Goal: Complete application form: Complete application form

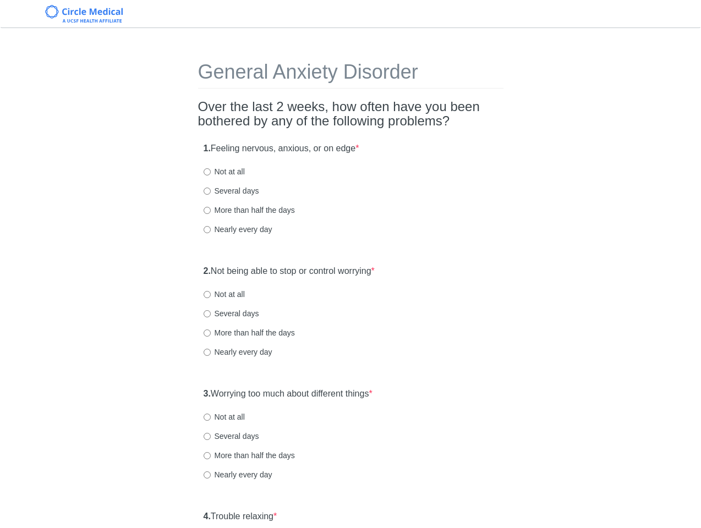
click at [239, 195] on label "Several days" at bounding box center [232, 190] width 56 height 11
click at [211, 195] on input "Several days" at bounding box center [207, 191] width 7 height 7
radio input "true"
click at [365, 200] on div "1. Feeling nervous, anxious, or on edge * Not at all Several days More than hal…" at bounding box center [350, 194] width 305 height 114
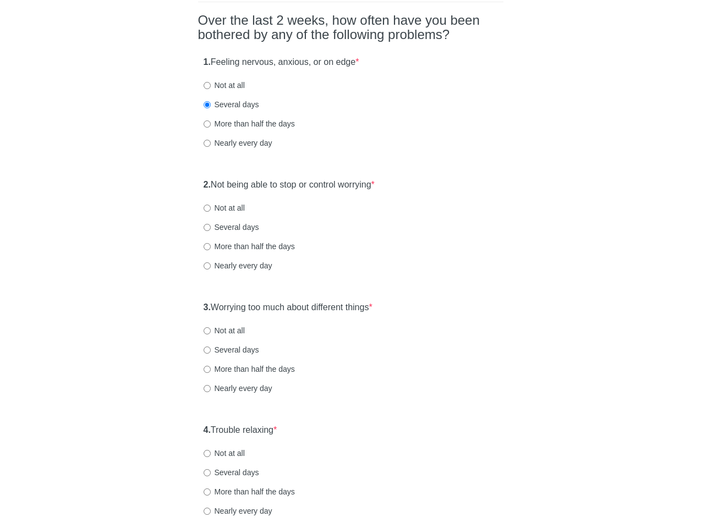
scroll to position [88, 0]
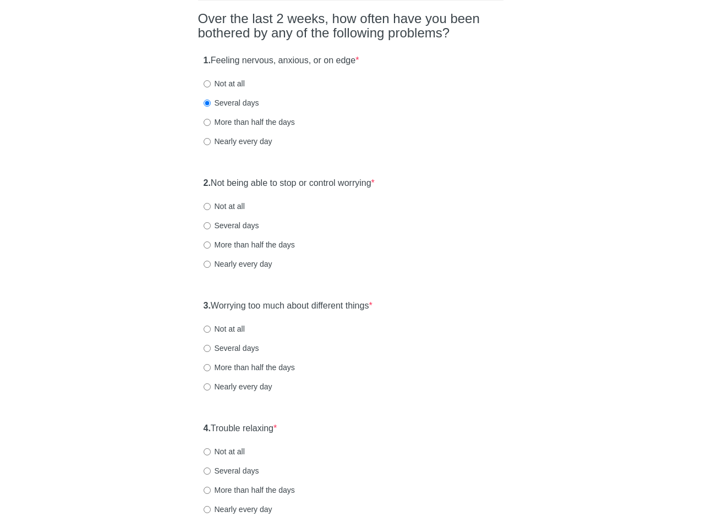
click at [236, 207] on label "Not at all" at bounding box center [224, 206] width 41 height 11
click at [211, 207] on input "Not at all" at bounding box center [207, 206] width 7 height 7
radio input "true"
click at [409, 232] on div "2. Not being able to stop or control worrying * Not at all Several days More th…" at bounding box center [350, 229] width 305 height 114
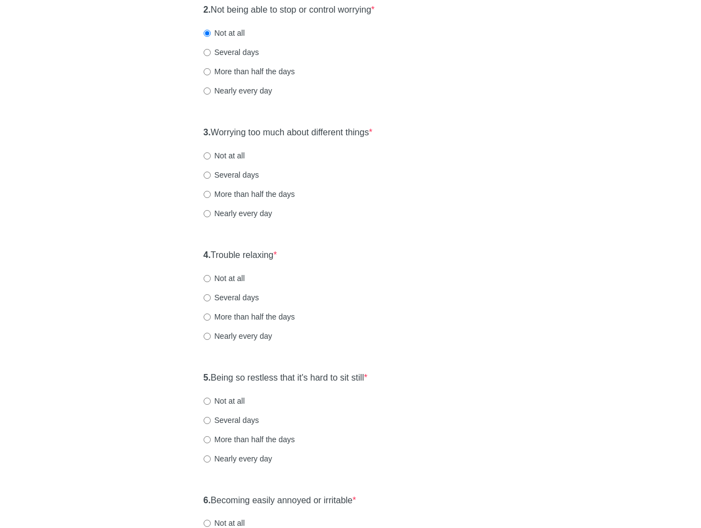
scroll to position [264, 0]
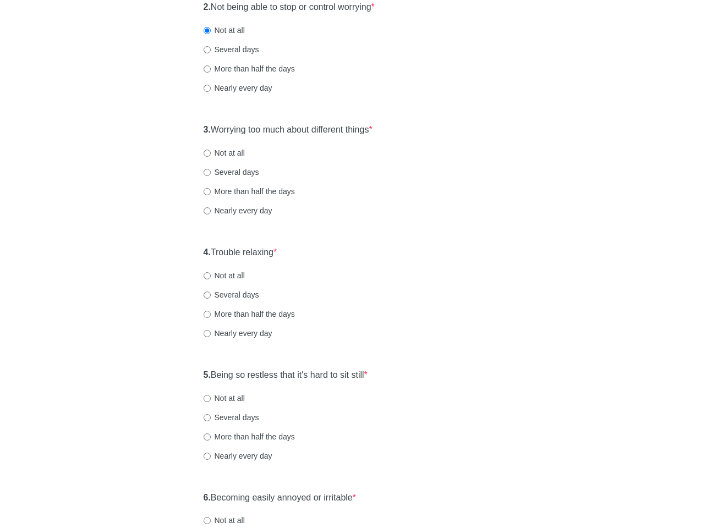
click at [242, 177] on label "Several days" at bounding box center [232, 172] width 56 height 11
click at [211, 176] on input "Several days" at bounding box center [207, 172] width 7 height 7
radio input "true"
click at [303, 254] on div "4. Trouble relaxing * Not at all Several days More than half the days Nearly ev…" at bounding box center [350, 298] width 305 height 114
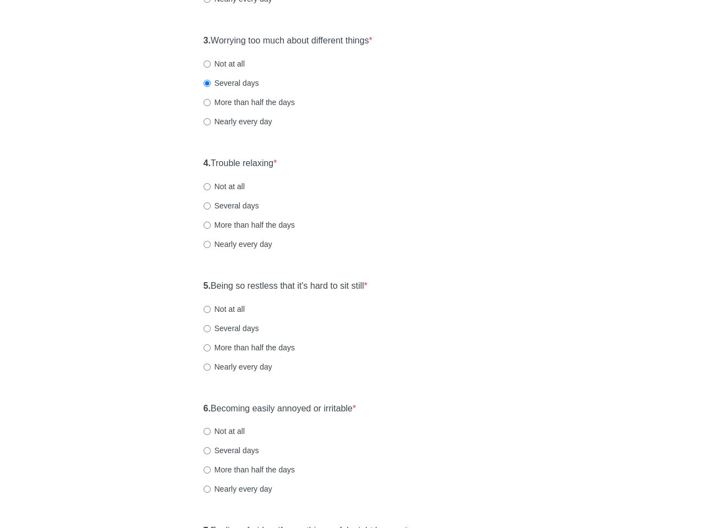
scroll to position [374, 0]
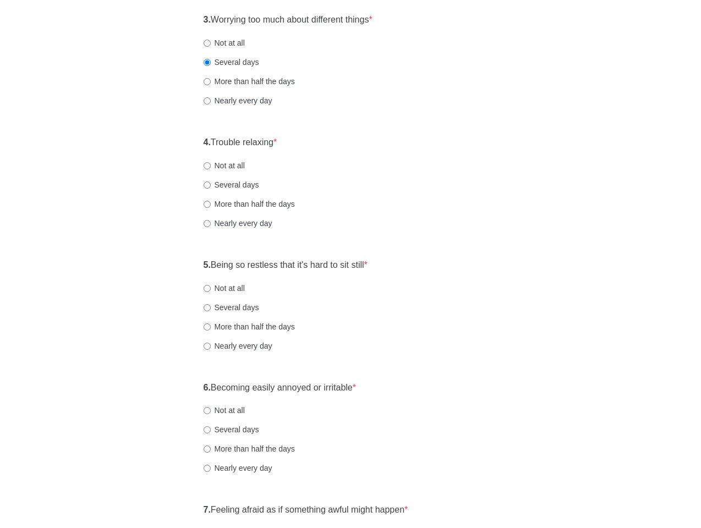
click at [246, 204] on label "More than half the days" at bounding box center [249, 204] width 91 height 11
click at [211, 204] on input "More than half the days" at bounding box center [207, 204] width 7 height 7
radio input "true"
click at [370, 212] on div "4. Trouble relaxing * Not at all Several days More than half the days Nearly ev…" at bounding box center [350, 188] width 305 height 114
click at [396, 221] on div "Nearly every day" at bounding box center [351, 223] width 294 height 11
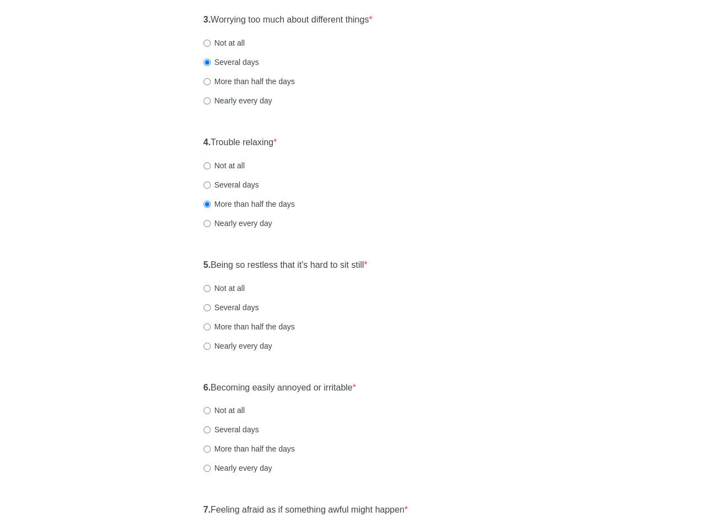
click at [360, 266] on label "5. Being so restless that it's hard to sit still *" at bounding box center [286, 265] width 164 height 13
click at [424, 278] on div "5. Being so restless that it's hard to sit still * Not at all Several days More…" at bounding box center [350, 311] width 305 height 114
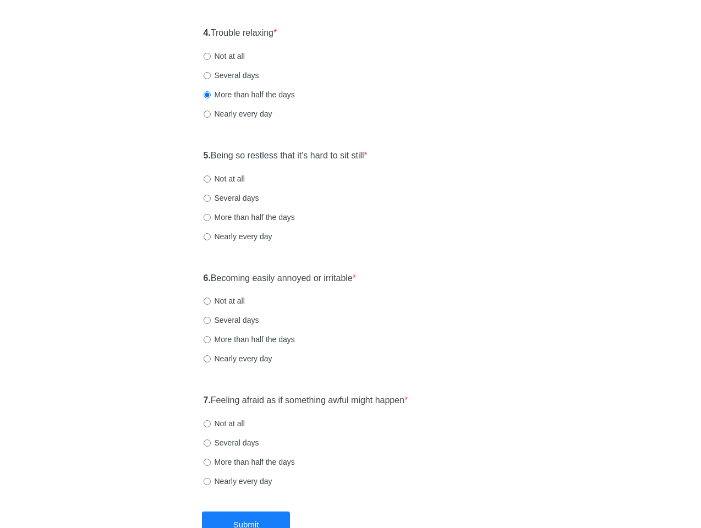
scroll to position [484, 0]
click at [246, 202] on label "Several days" at bounding box center [232, 197] width 56 height 11
click at [211, 201] on input "Several days" at bounding box center [207, 197] width 7 height 7
radio input "true"
click at [275, 278] on label "6. Becoming easily annoyed or irritable *" at bounding box center [280, 278] width 153 height 13
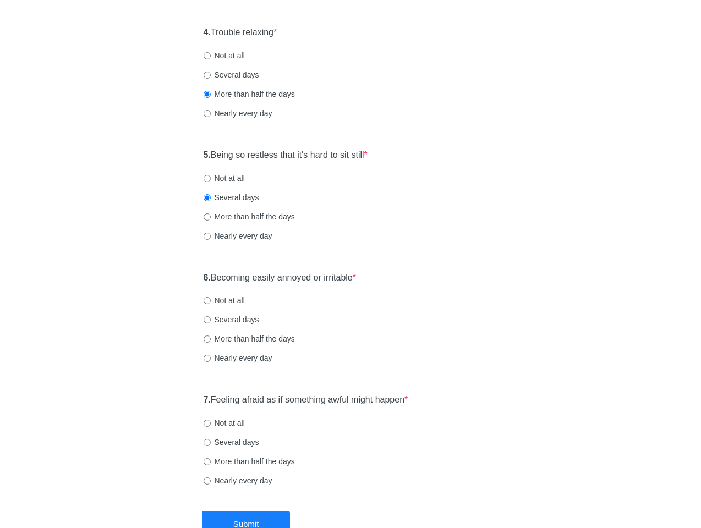
click at [394, 298] on div "Not at all" at bounding box center [351, 300] width 294 height 11
click at [333, 352] on div "6. Becoming easily annoyed or irritable * Not at all Several days More than hal…" at bounding box center [350, 323] width 305 height 114
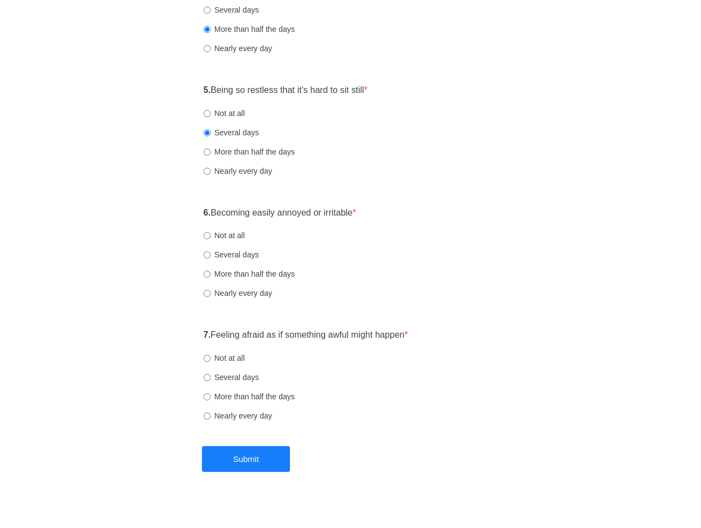
scroll to position [550, 0]
click at [229, 237] on label "Not at all" at bounding box center [224, 234] width 41 height 11
click at [211, 237] on input "Not at all" at bounding box center [207, 234] width 7 height 7
radio input "true"
click at [322, 339] on label "7. Feeling afraid as if something awful might happen *" at bounding box center [306, 334] width 205 height 13
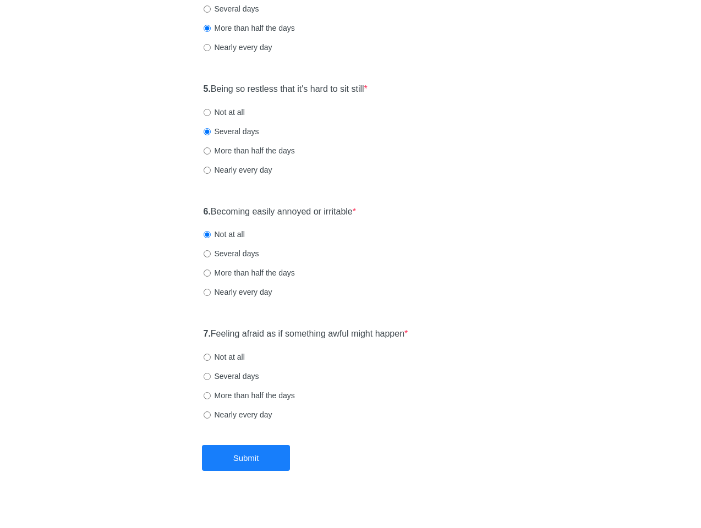
click at [325, 332] on label "7. Feeling afraid as if something awful might happen *" at bounding box center [306, 334] width 205 height 13
click at [392, 333] on label "7. Feeling afraid as if something awful might happen *" at bounding box center [306, 334] width 205 height 13
click at [458, 332] on div "7. Feeling afraid as if something awful might happen * Not at all Several days …" at bounding box center [350, 379] width 305 height 114
click at [217, 358] on label "Not at all" at bounding box center [224, 357] width 41 height 11
click at [211, 358] on input "Not at all" at bounding box center [207, 357] width 7 height 7
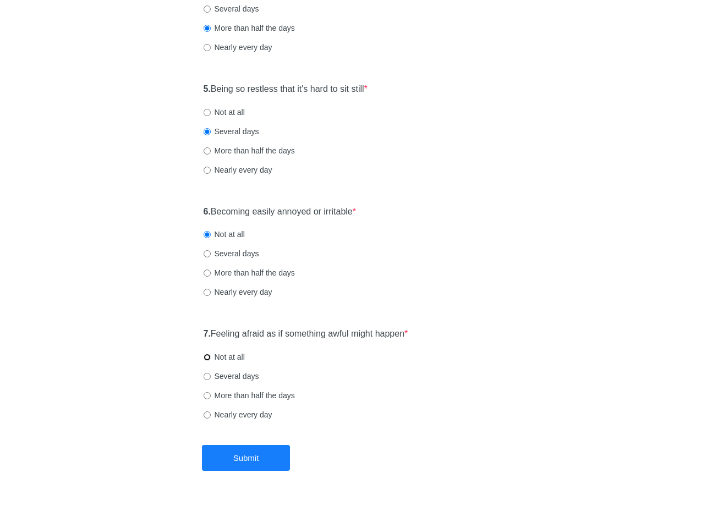
radio input "true"
click at [265, 466] on button "Submit" at bounding box center [246, 458] width 88 height 26
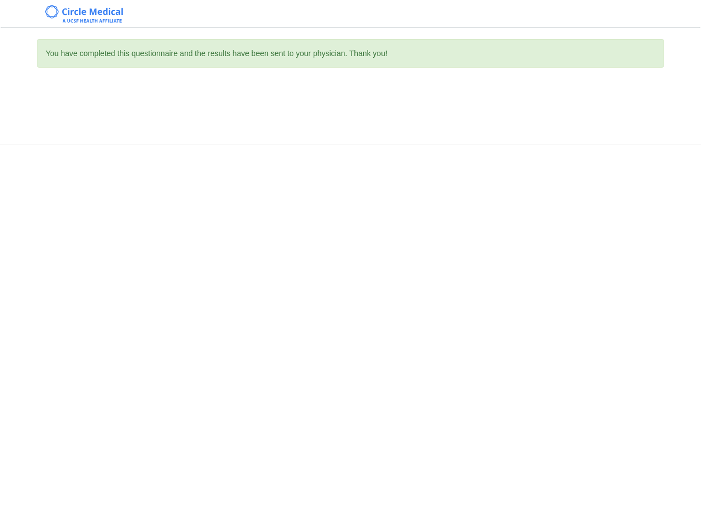
scroll to position [0, 0]
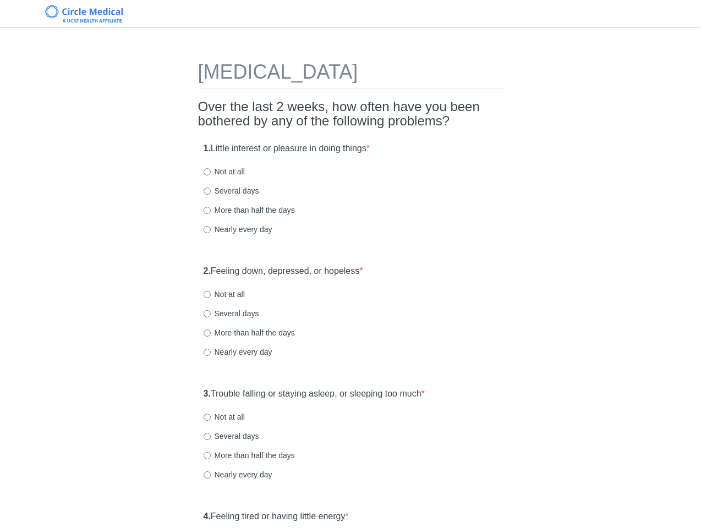
click at [231, 294] on label "Not at all" at bounding box center [224, 294] width 41 height 11
click at [211, 294] on input "Not at all" at bounding box center [207, 294] width 7 height 7
radio input "true"
click at [235, 173] on label "Not at all" at bounding box center [224, 171] width 41 height 11
click at [211, 173] on input "Not at all" at bounding box center [207, 171] width 7 height 7
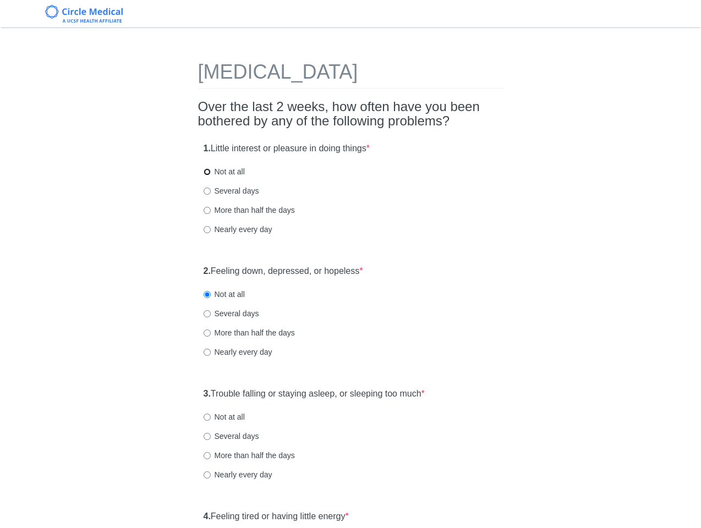
radio input "true"
click at [352, 185] on div "Several days" at bounding box center [351, 190] width 294 height 11
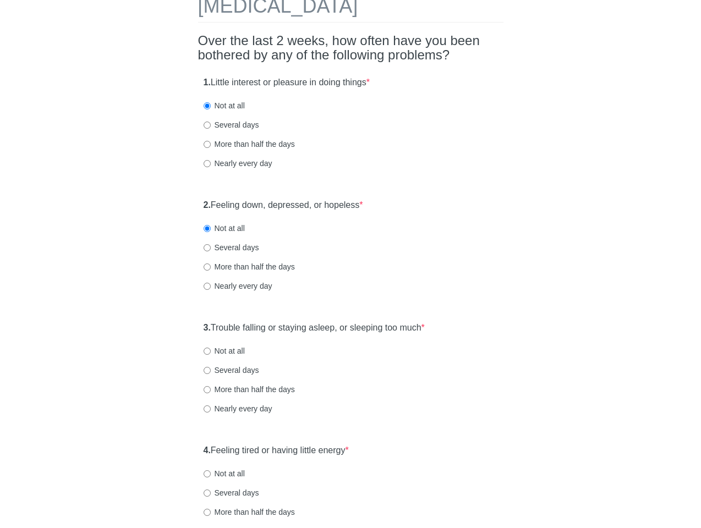
scroll to position [88, 0]
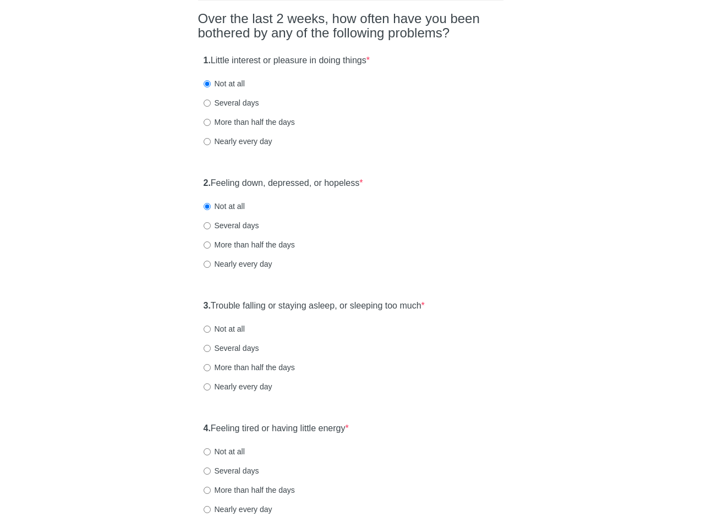
click at [412, 239] on div "More than half the days" at bounding box center [351, 244] width 294 height 11
click at [422, 265] on div "Nearly every day" at bounding box center [351, 264] width 294 height 11
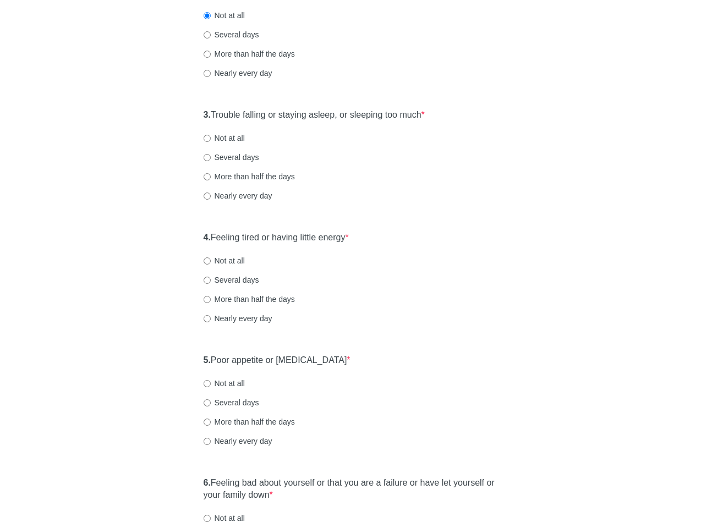
scroll to position [286, 0]
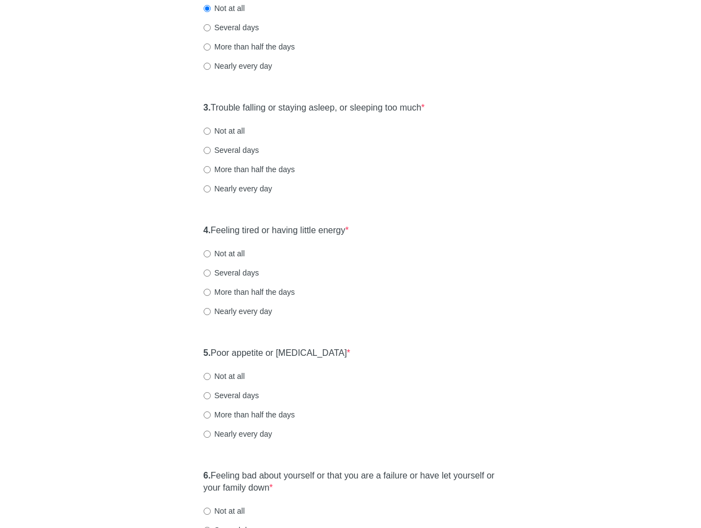
click at [250, 155] on label "Several days" at bounding box center [232, 150] width 56 height 11
click at [211, 154] on input "Several days" at bounding box center [207, 150] width 7 height 7
radio input "true"
click at [349, 153] on div "Several days" at bounding box center [351, 150] width 294 height 11
click at [348, 153] on div "Several days" at bounding box center [351, 150] width 294 height 11
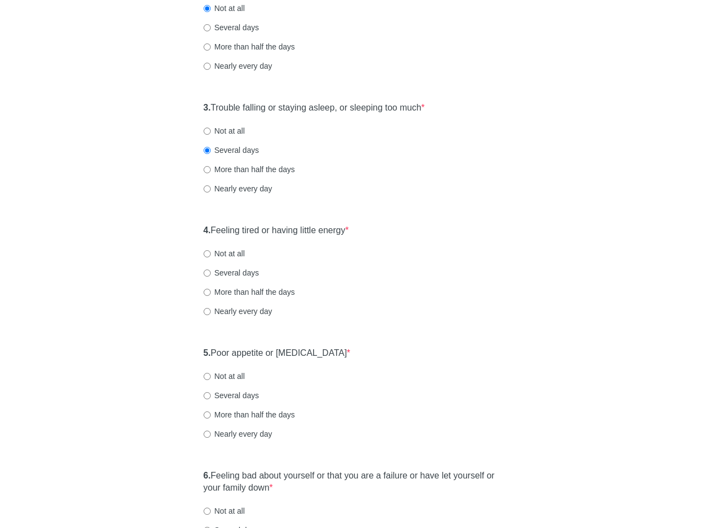
click at [348, 153] on div "Several days" at bounding box center [351, 150] width 294 height 11
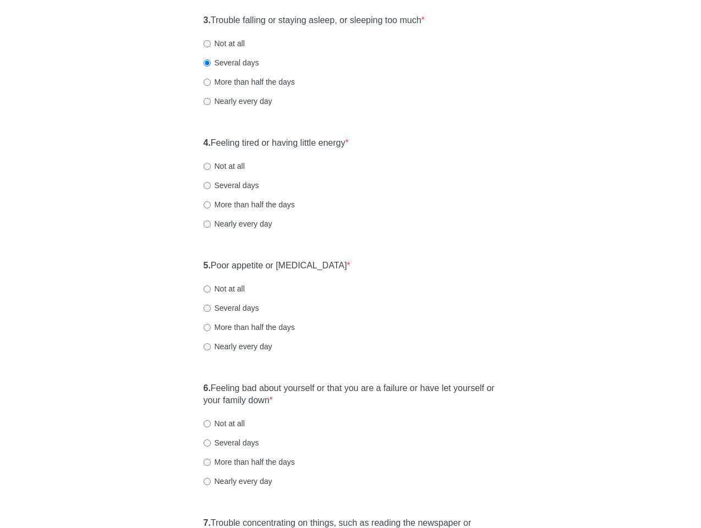
scroll to position [374, 0]
click at [301, 141] on label "4. Feeling tired or having little energy *" at bounding box center [276, 142] width 145 height 13
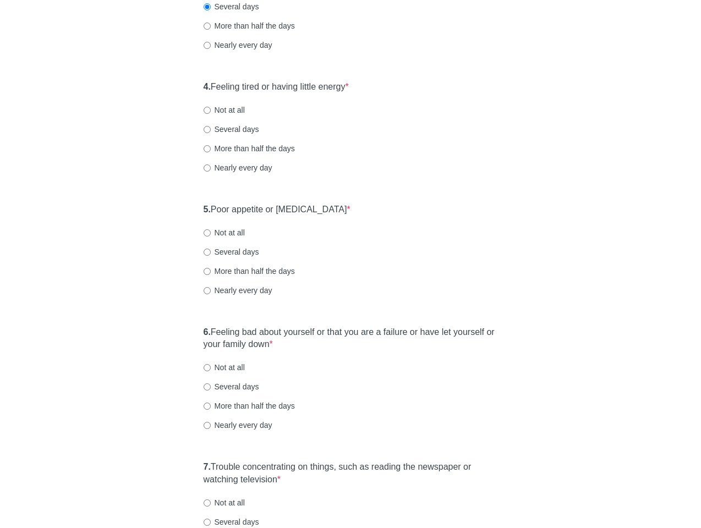
scroll to position [440, 0]
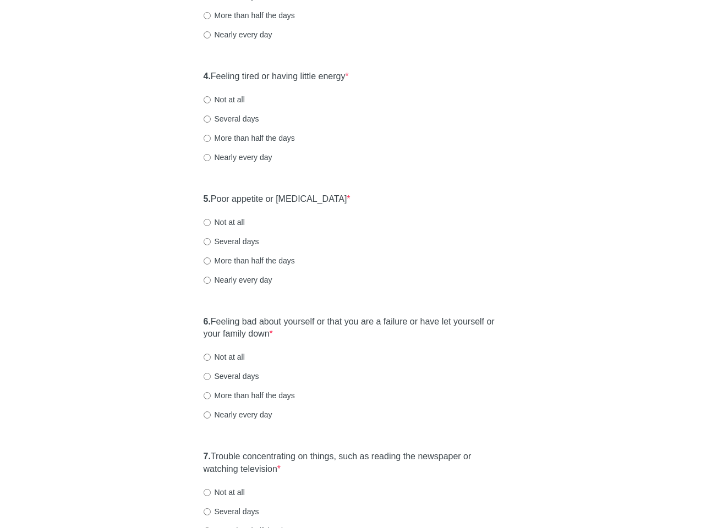
click at [247, 120] on label "Several days" at bounding box center [232, 118] width 56 height 11
click at [211, 120] on input "Several days" at bounding box center [207, 119] width 7 height 7
radio input "true"
click at [354, 156] on div "Nearly every day" at bounding box center [351, 157] width 294 height 11
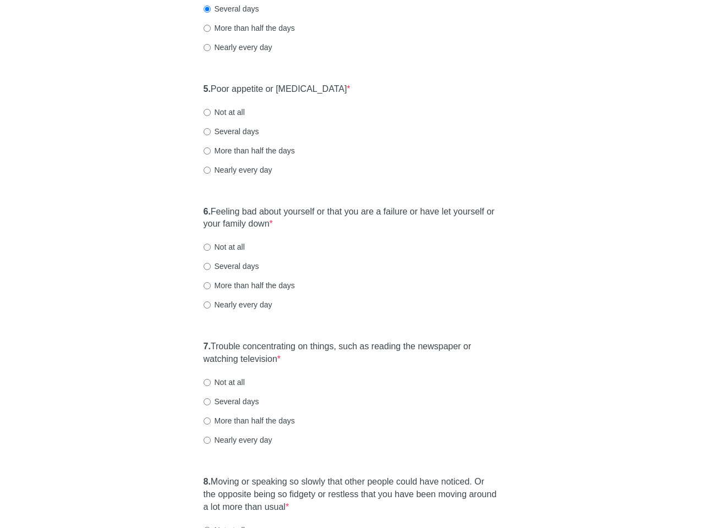
scroll to position [572, 0]
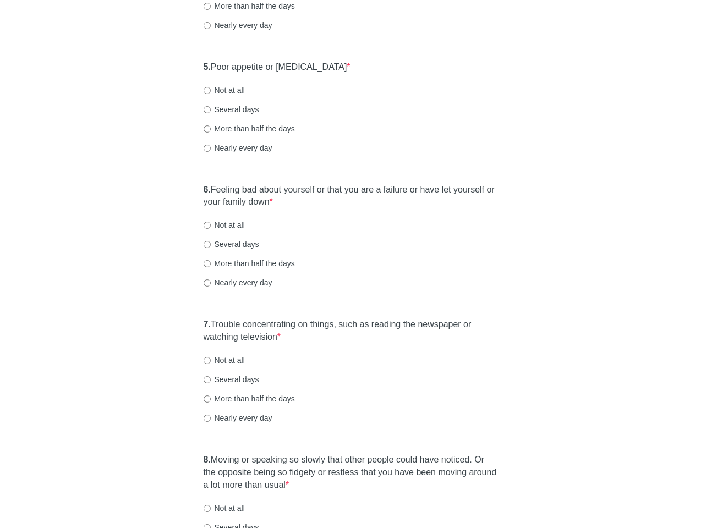
click at [218, 91] on label "Not at all" at bounding box center [224, 90] width 41 height 11
click at [211, 91] on input "Not at all" at bounding box center [207, 90] width 7 height 7
radio input "true"
drag, startPoint x: 391, startPoint y: 123, endPoint x: 387, endPoint y: 157, distance: 33.8
click at [391, 125] on div "5. Poor appetite or overeating * Not at all Several days More than half the day…" at bounding box center [350, 113] width 305 height 114
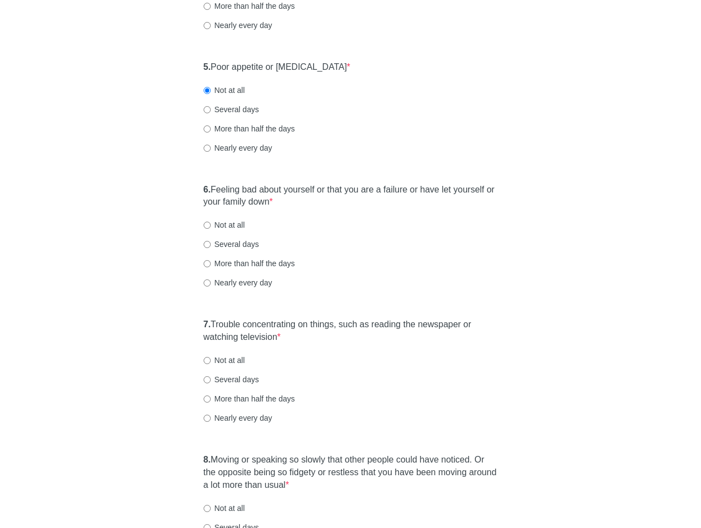
click at [380, 188] on label "6. Feeling bad about yourself or that you are a failure or have let yourself or…" at bounding box center [351, 196] width 294 height 25
click at [528, 205] on div "Patient Health Questionnaire-9 Over the last 2 weeks, how often have you been b…" at bounding box center [351, 93] width 644 height 1252
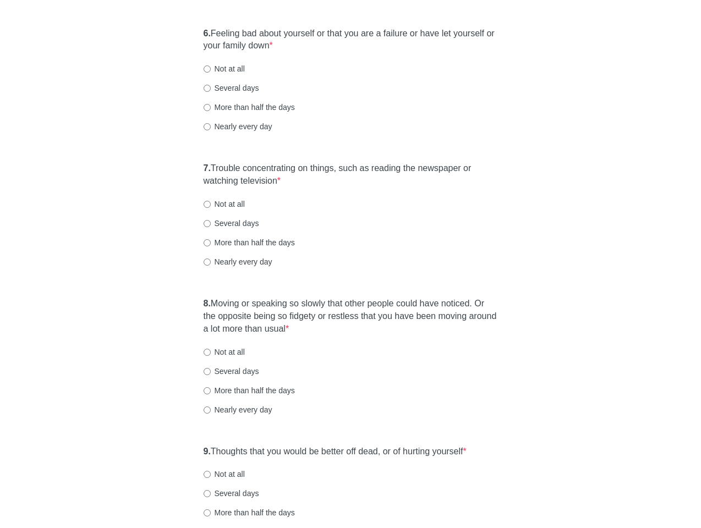
scroll to position [726, 0]
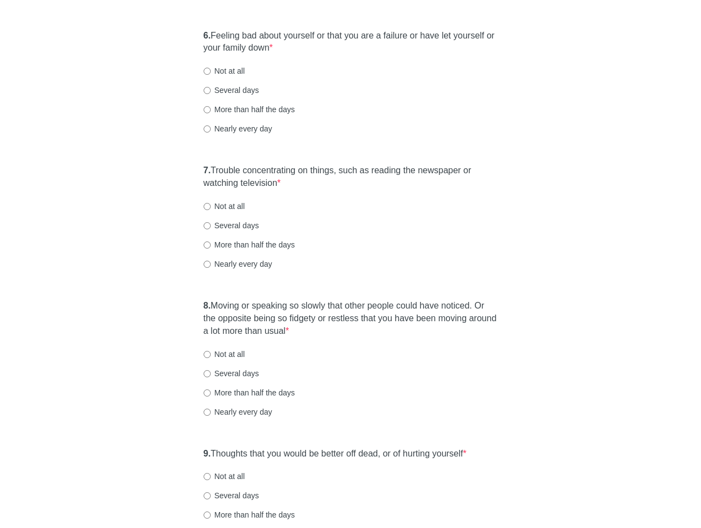
click at [227, 75] on label "Not at all" at bounding box center [224, 70] width 41 height 11
click at [211, 75] on input "Not at all" at bounding box center [207, 71] width 7 height 7
radio input "true"
click at [326, 166] on label "7. Trouble concentrating on things, such as reading the newspaper or watching t…" at bounding box center [351, 176] width 294 height 25
click at [388, 169] on label "7. Trouble concentrating on things, such as reading the newspaper or watching t…" at bounding box center [351, 176] width 294 height 25
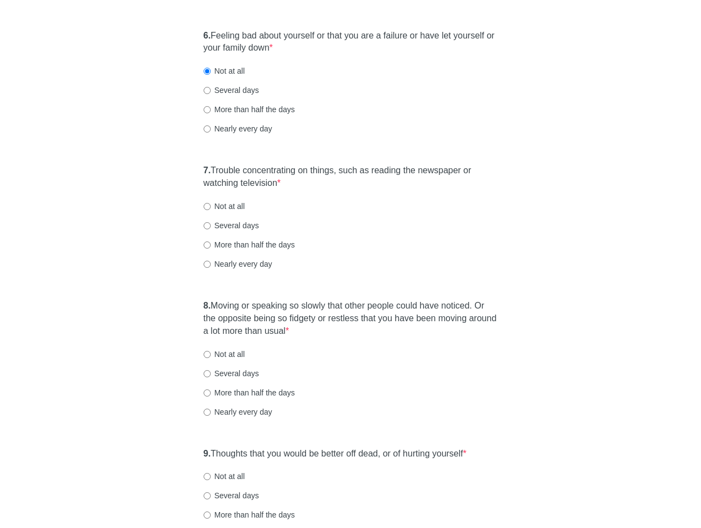
click at [234, 223] on label "Several days" at bounding box center [232, 225] width 56 height 11
click at [211, 223] on input "Several days" at bounding box center [207, 225] width 7 height 7
radio input "true"
click at [385, 309] on label "8. Moving or speaking so slowly that other people could have noticed. Or the op…" at bounding box center [351, 319] width 294 height 38
click at [424, 319] on label "8. Moving or speaking so slowly that other people could have noticed. Or the op…" at bounding box center [351, 319] width 294 height 38
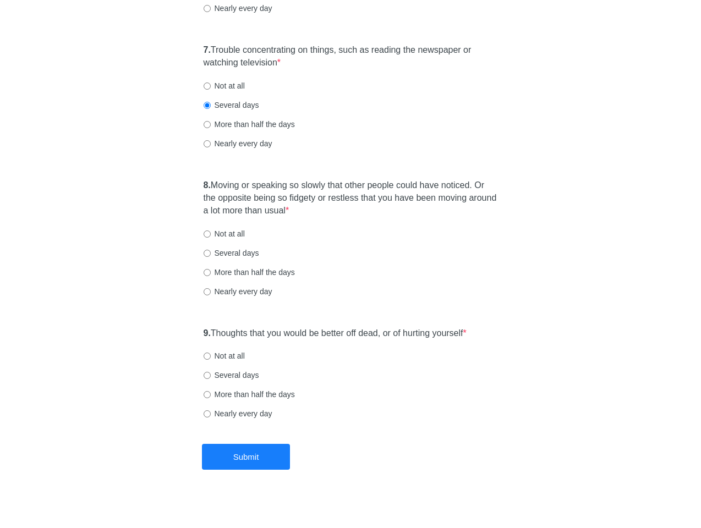
scroll to position [855, 0]
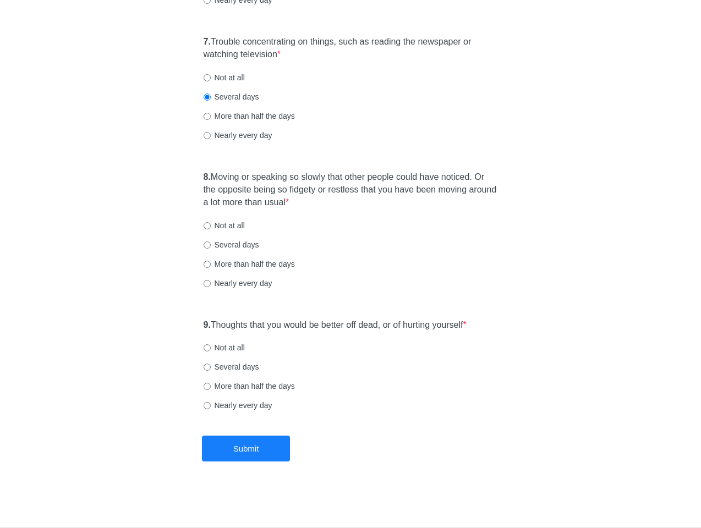
click at [233, 227] on label "Not at all" at bounding box center [224, 225] width 41 height 11
click at [211, 227] on input "Not at all" at bounding box center [207, 225] width 7 height 7
radio input "true"
click at [300, 322] on label "9. Thoughts that you would be better off dead, or of hurting yourself *" at bounding box center [335, 325] width 263 height 13
click at [226, 351] on label "Not at all" at bounding box center [224, 347] width 41 height 11
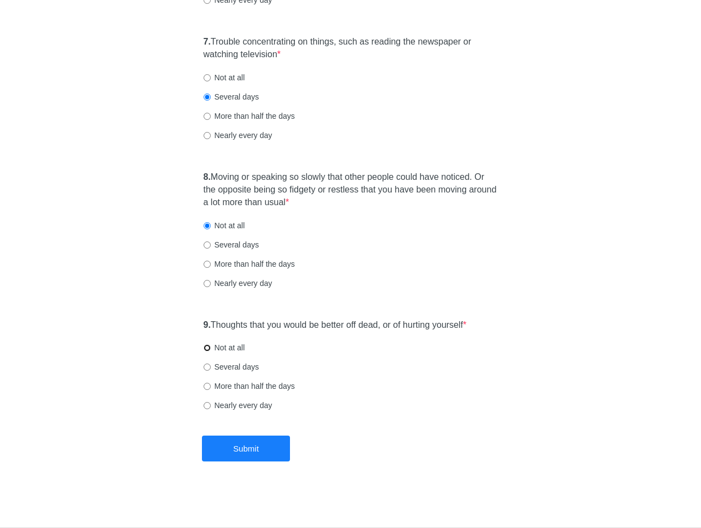
click at [211, 351] on input "Not at all" at bounding box center [207, 347] width 7 height 7
radio input "true"
click at [266, 442] on button "Submit" at bounding box center [246, 449] width 88 height 26
